Goal: Navigation & Orientation: Understand site structure

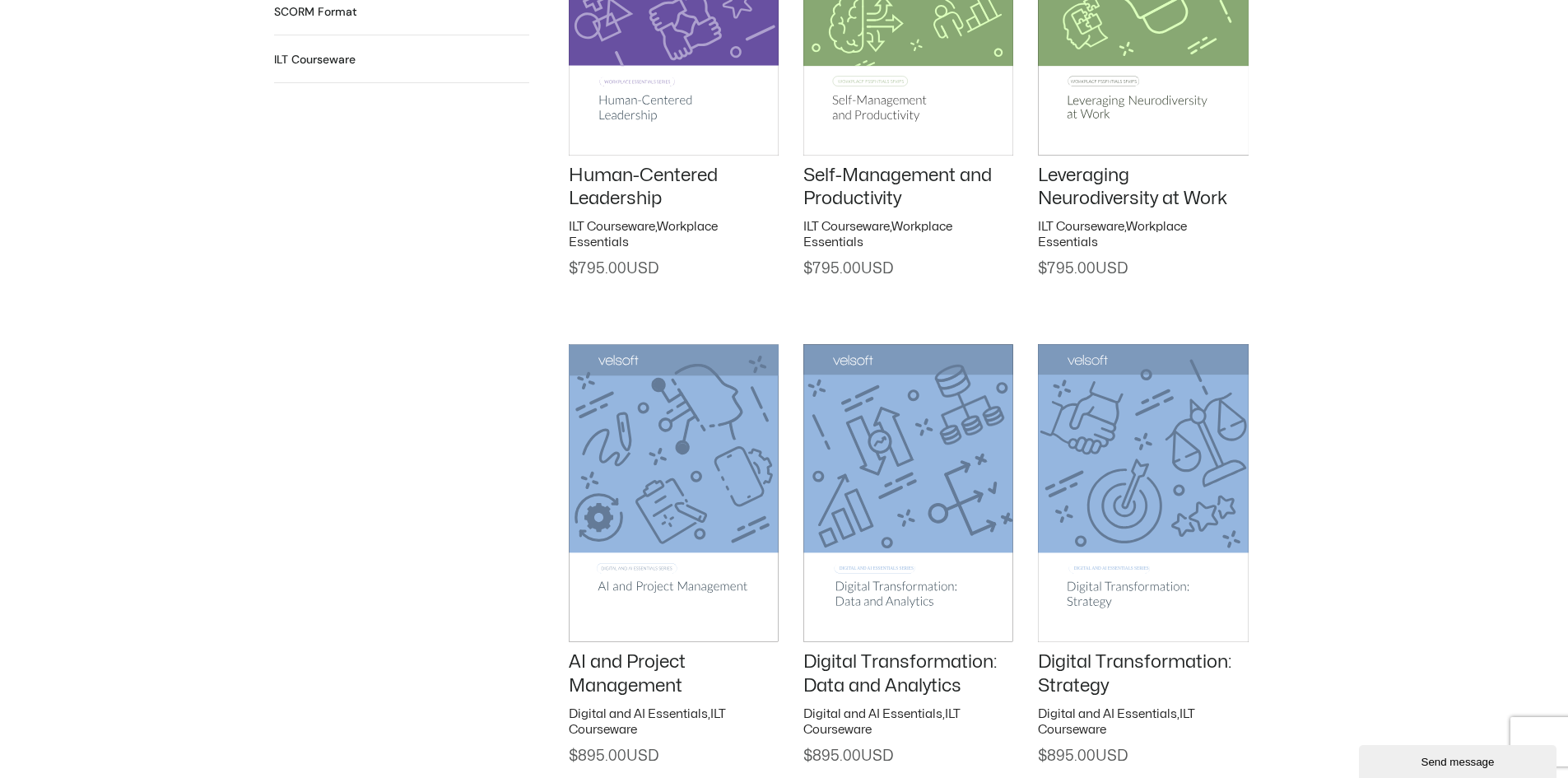
scroll to position [1892, 0]
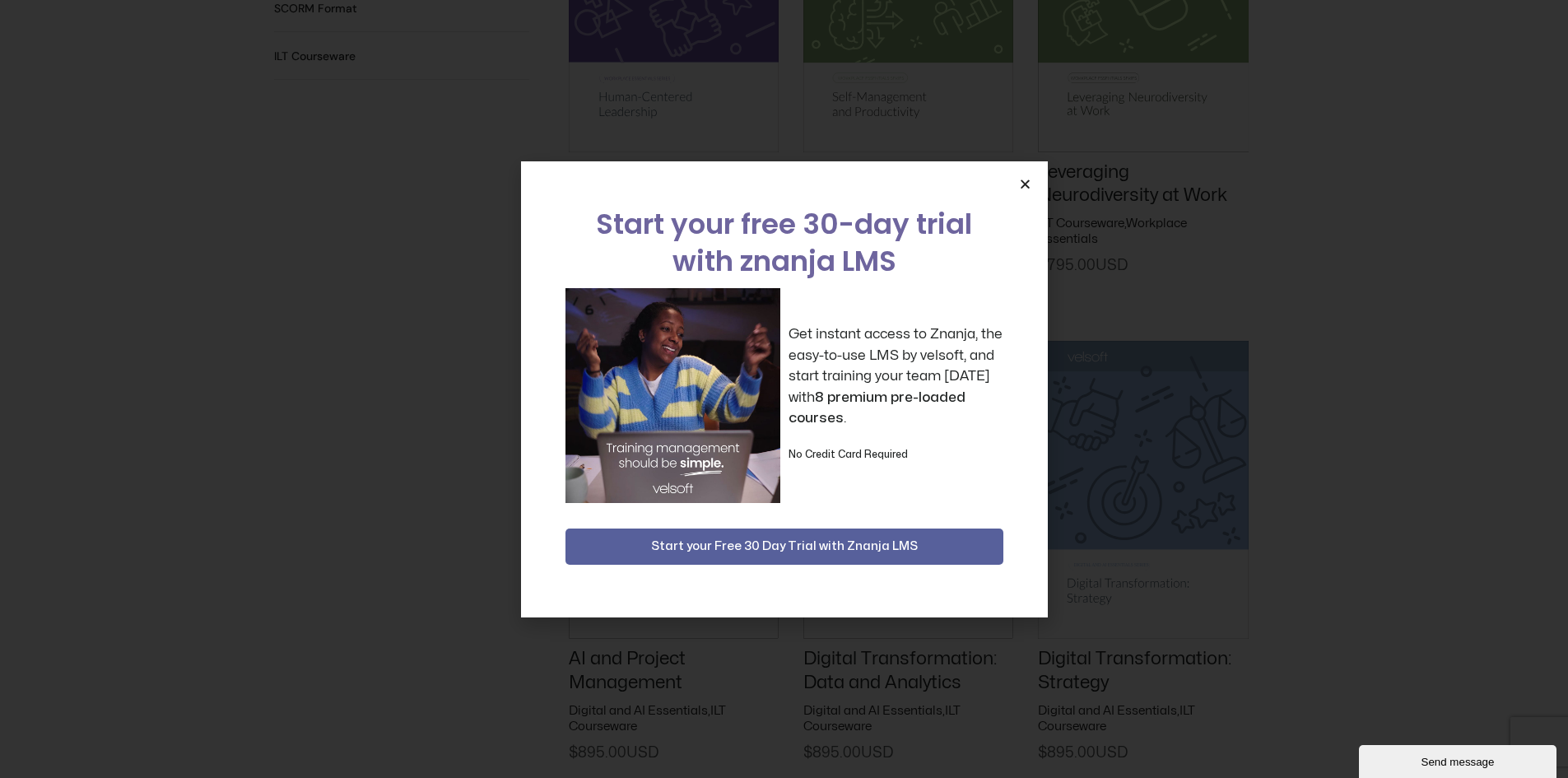
click at [1030, 182] on icon "Close" at bounding box center [1024, 184] width 13 height 13
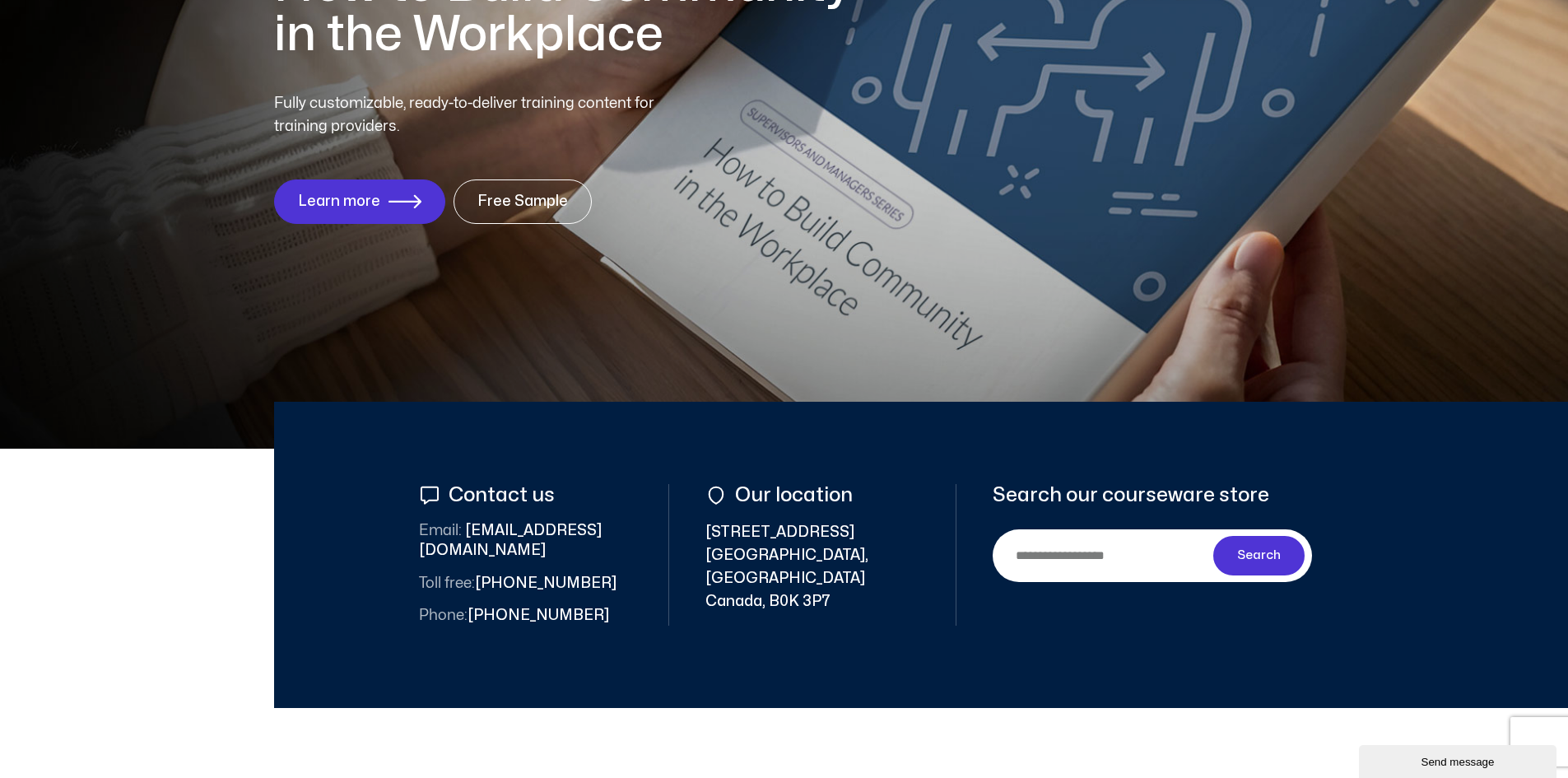
scroll to position [0, 0]
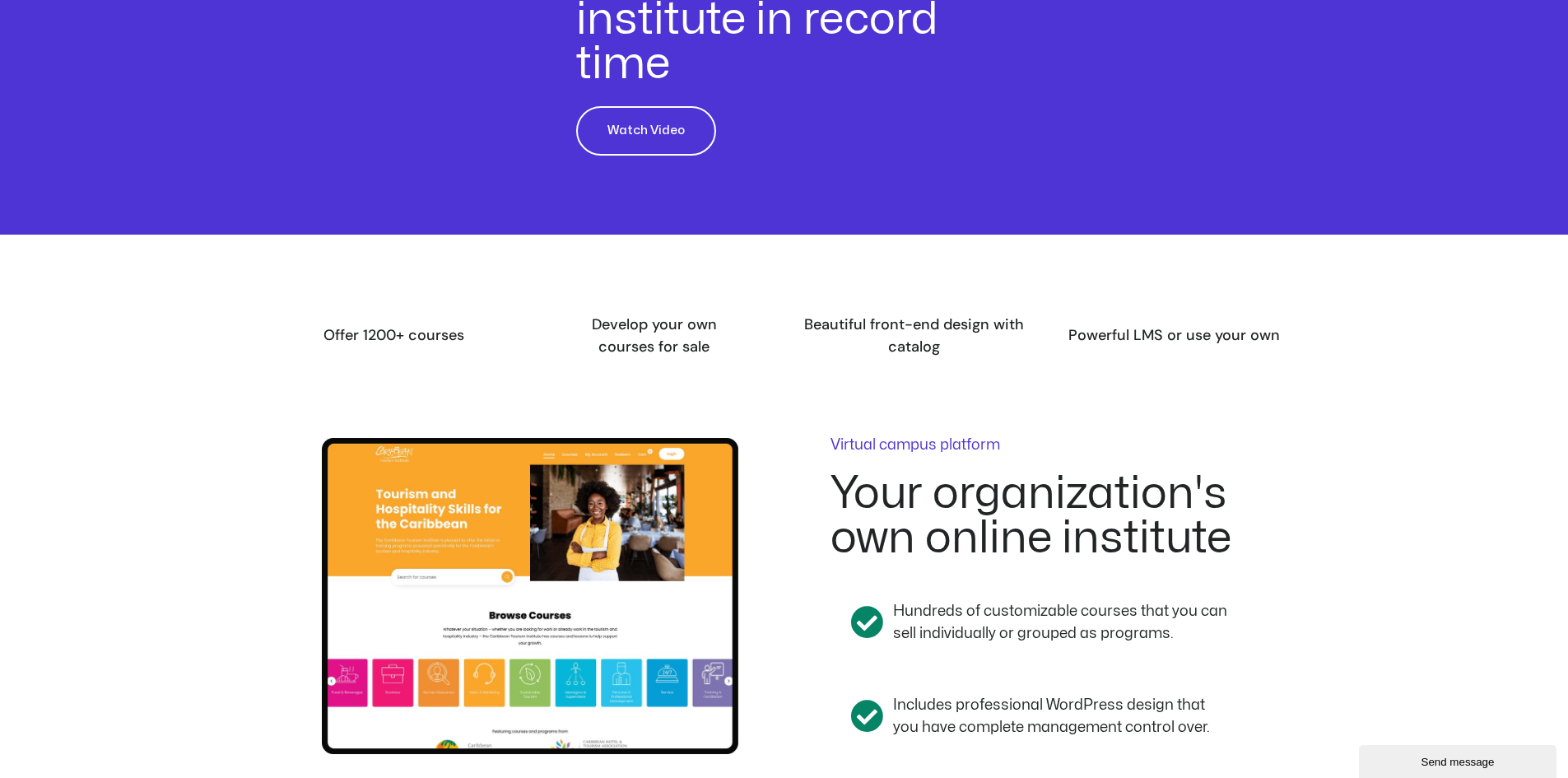
scroll to position [1399, 0]
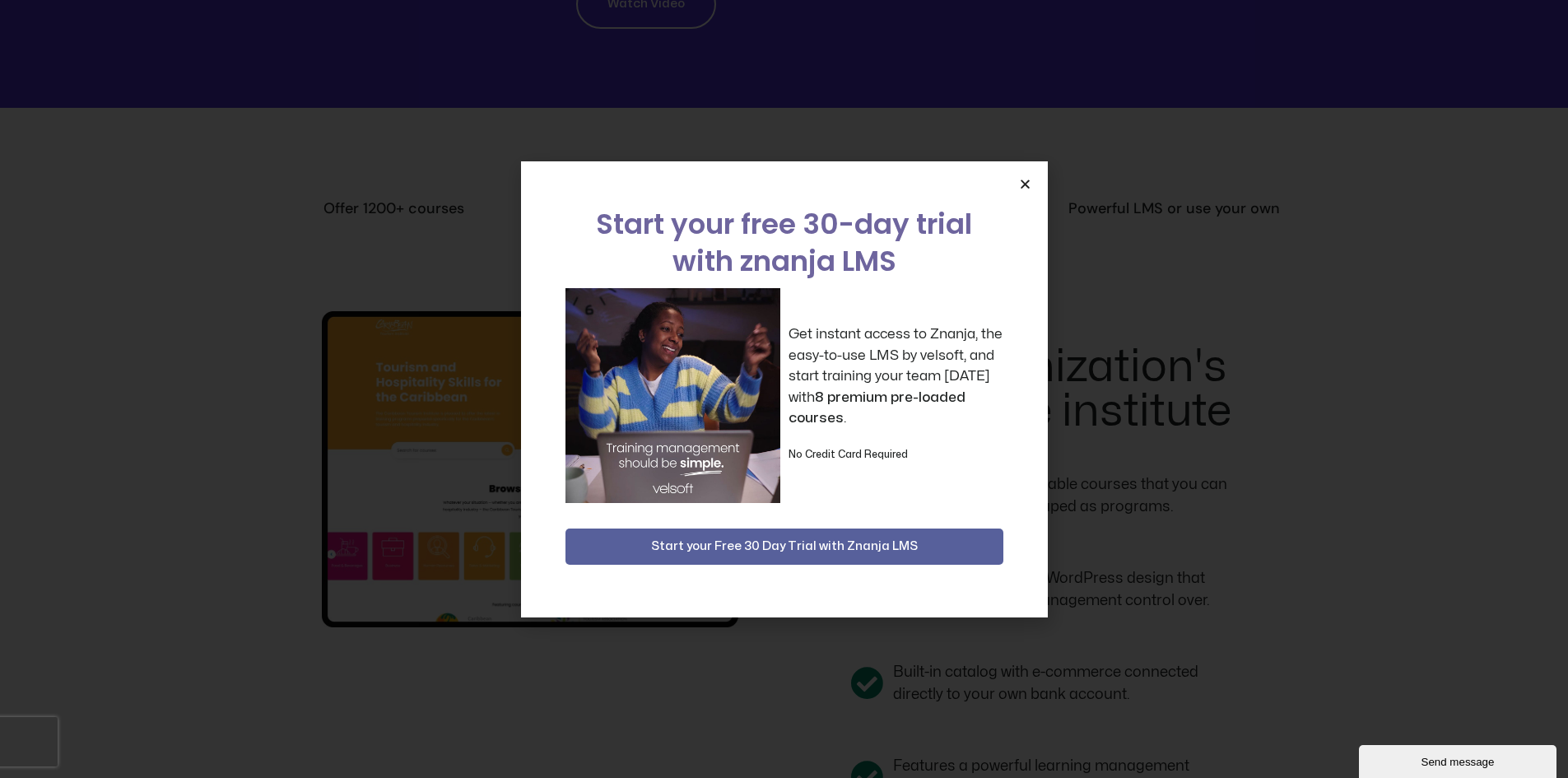
click at [1025, 188] on icon "Close" at bounding box center [1024, 184] width 13 height 13
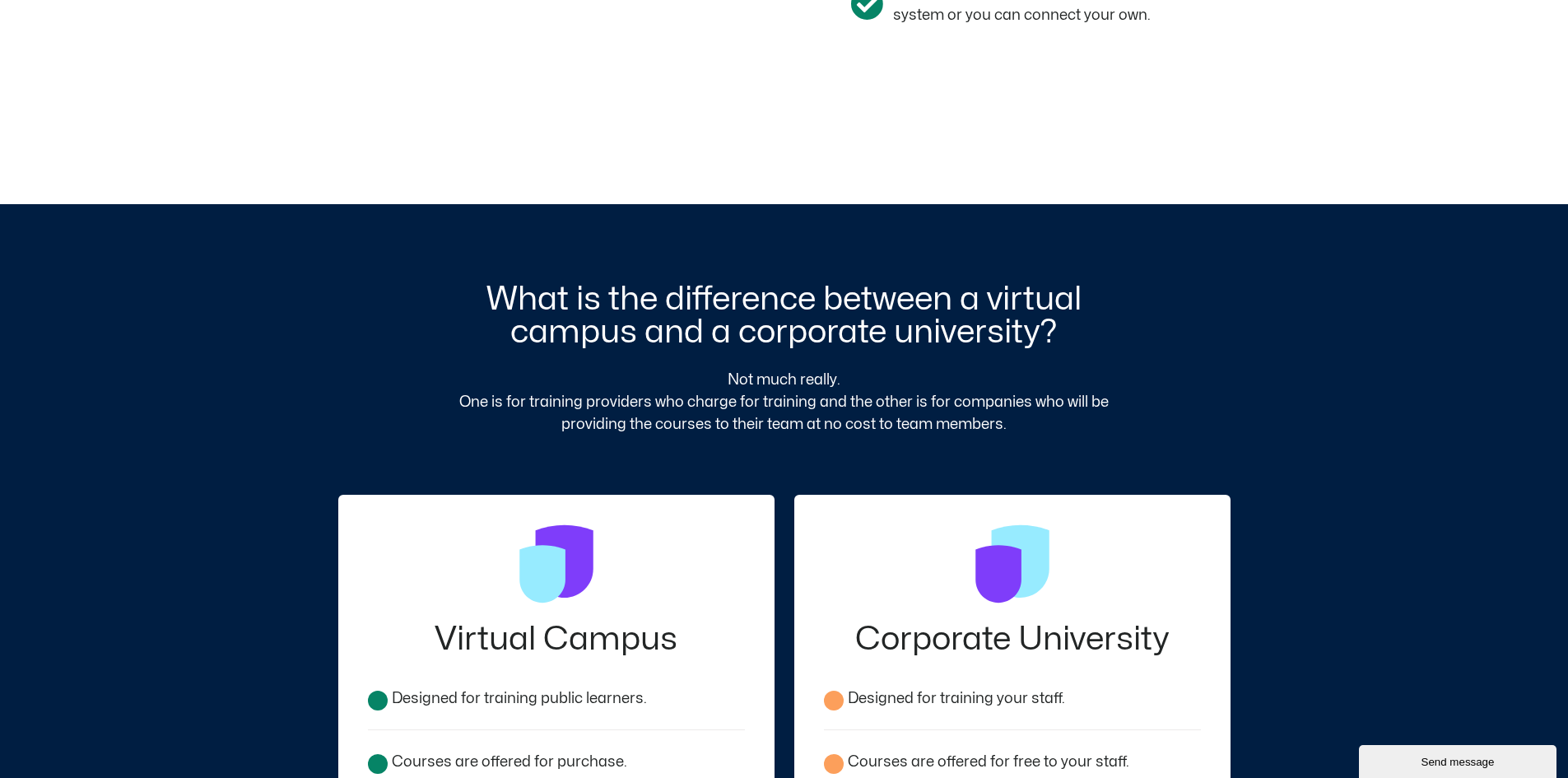
scroll to position [2222, 0]
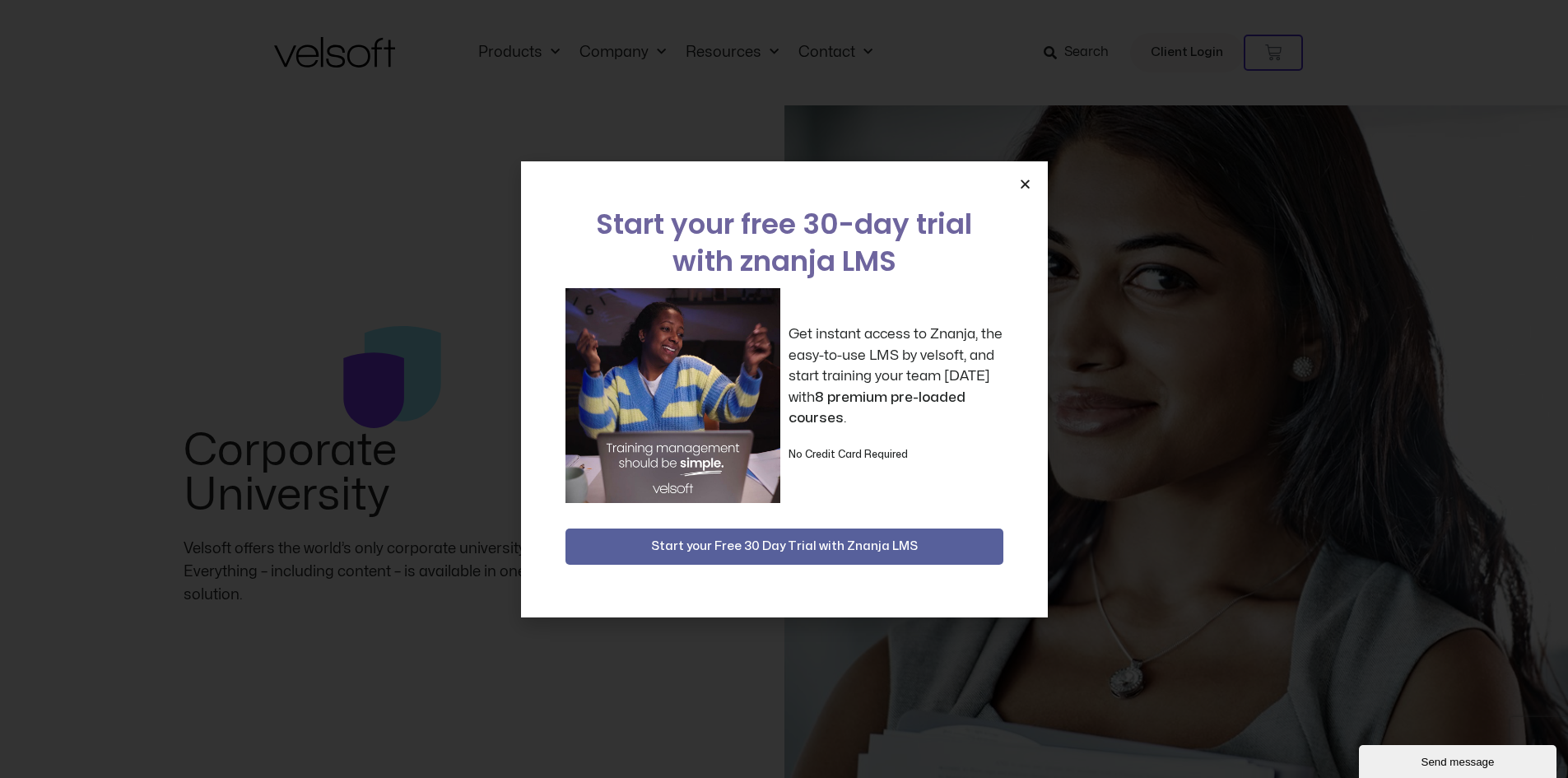
click at [1023, 178] on icon "Close" at bounding box center [1024, 184] width 13 height 13
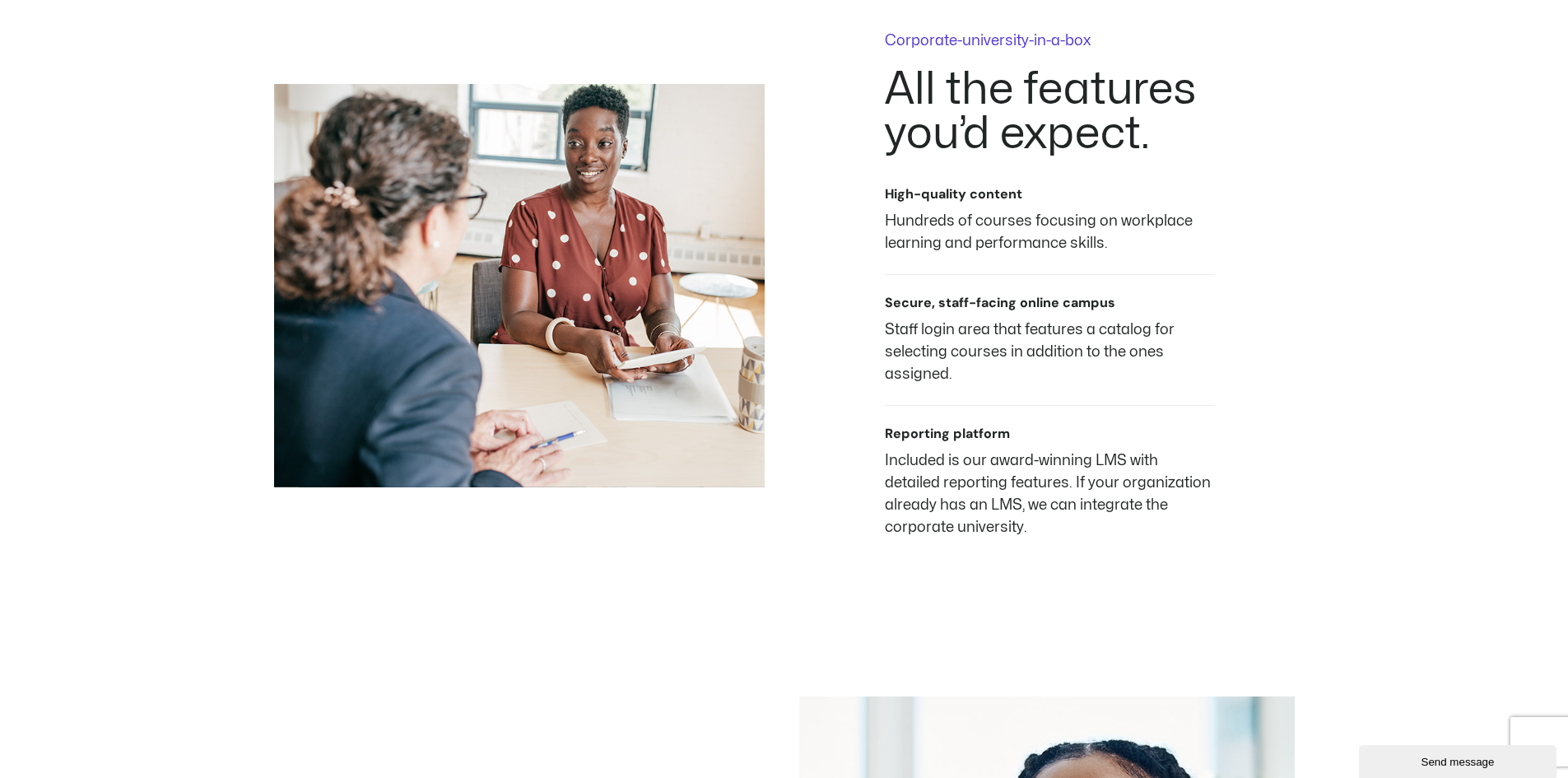
scroll to position [1399, 0]
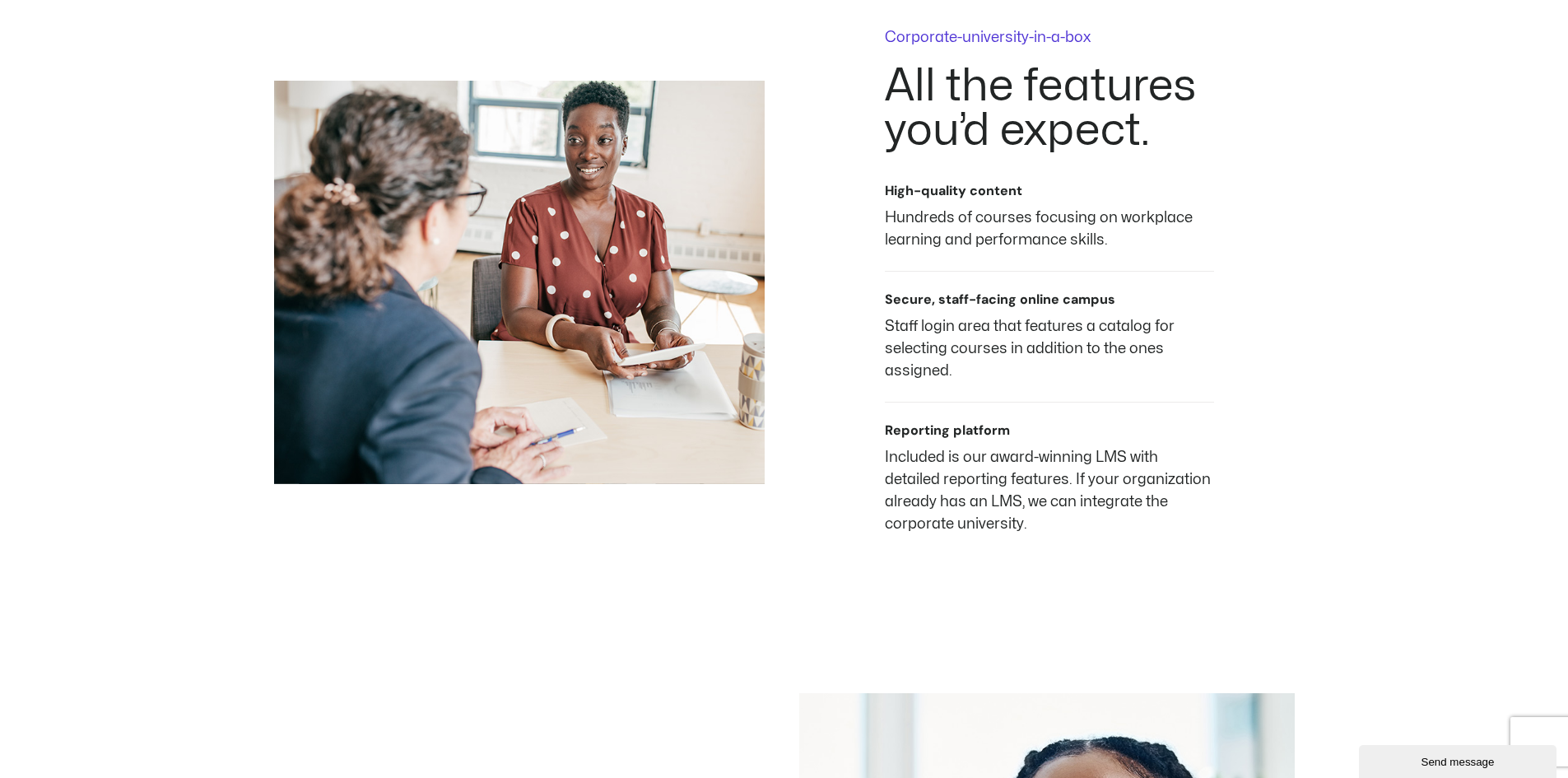
drag, startPoint x: 581, startPoint y: 305, endPoint x: 1580, endPoint y: 816, distance: 1122.1
